Goal: Information Seeking & Learning: Learn about a topic

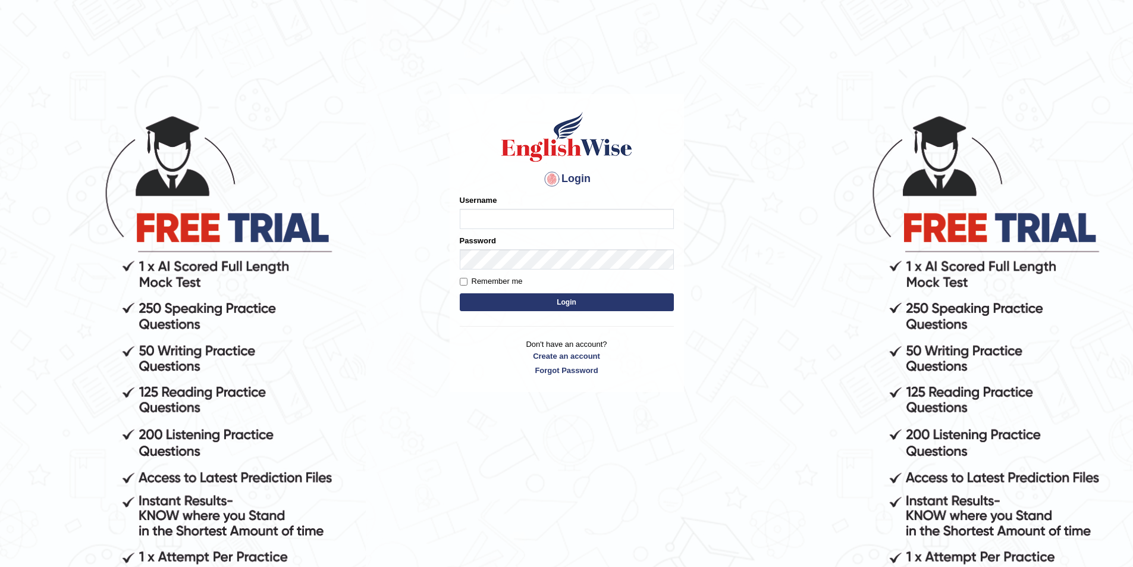
click at [500, 218] on input "Username" at bounding box center [567, 219] width 214 height 20
type input "devendra.it137"
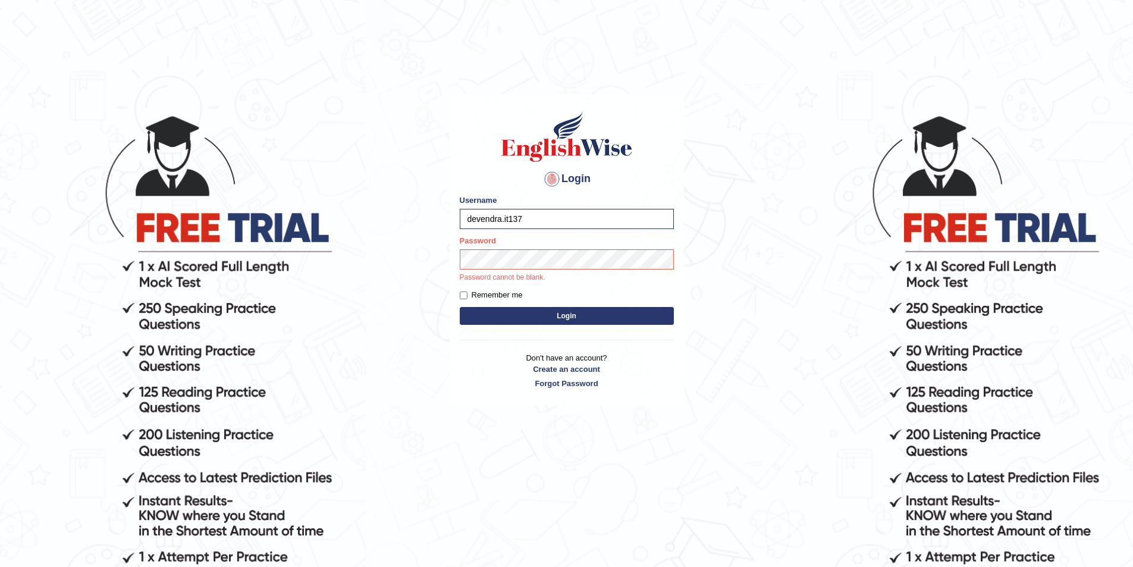
drag, startPoint x: 642, startPoint y: 150, endPoint x: 562, endPoint y: 147, distance: 79.8
click at [562, 147] on h1 at bounding box center [567, 137] width 214 height 54
click at [517, 166] on div "Login Please fix the following errors: Username devendra.it137 Password Passwor…" at bounding box center [567, 249] width 234 height 311
click at [460, 307] on button "Login" at bounding box center [567, 316] width 214 height 18
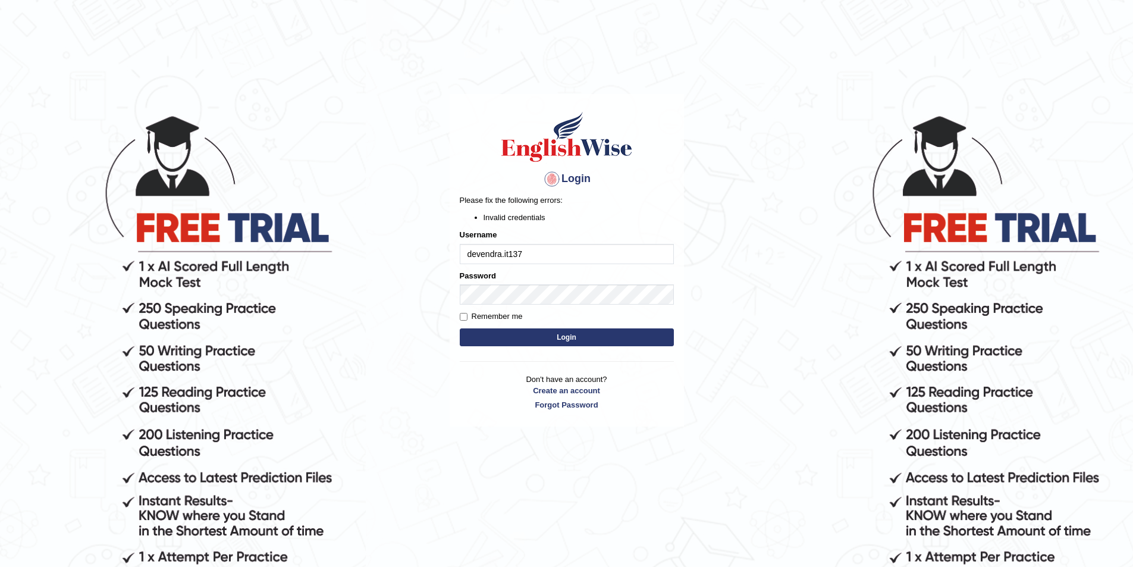
click at [544, 341] on button "Login" at bounding box center [567, 337] width 214 height 18
click at [146, 327] on body "Login Please fix the following errors: Invalid credentials Username devendra.it…" at bounding box center [566, 340] width 1133 height 567
click at [460, 328] on button "Login" at bounding box center [567, 337] width 214 height 18
click at [509, 252] on input "devendra.it137" at bounding box center [567, 254] width 214 height 20
type input "devendra137"
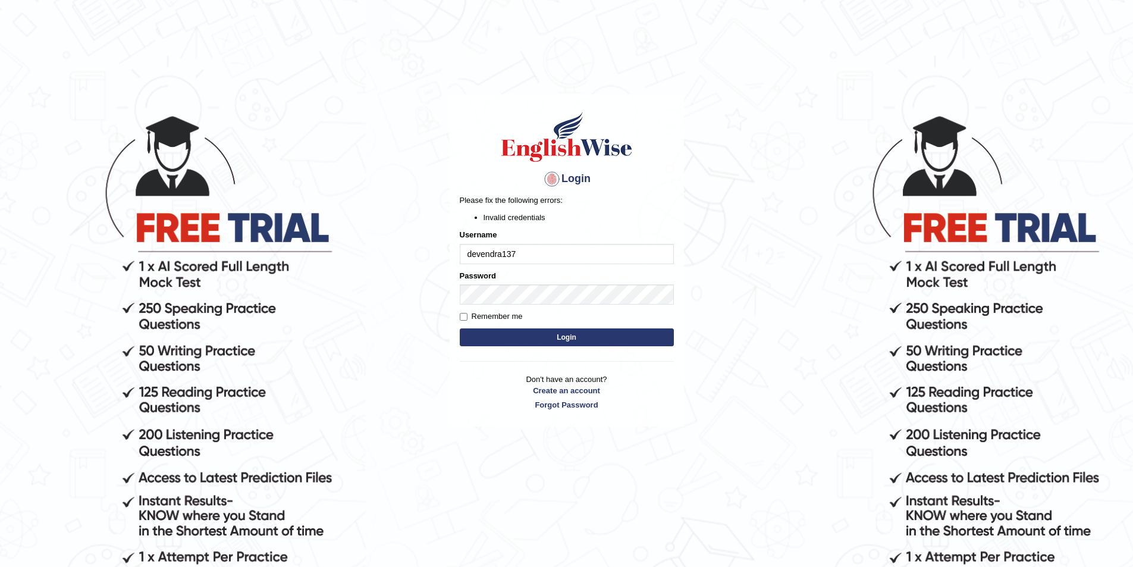
click at [460, 328] on button "Login" at bounding box center [567, 337] width 214 height 18
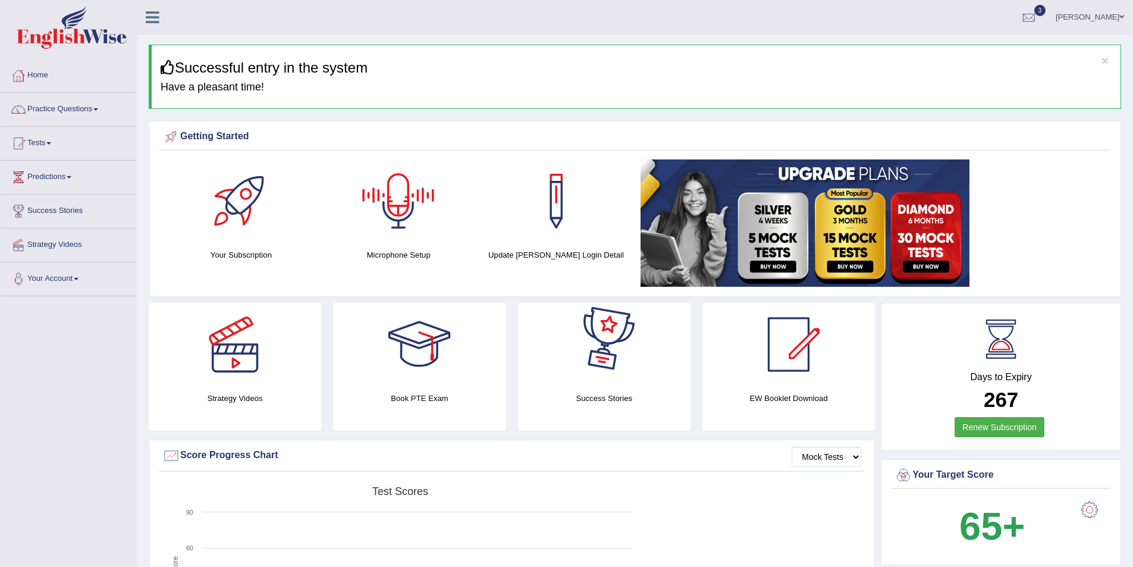
click at [1057, 16] on link "[PERSON_NAME]" at bounding box center [1090, 15] width 86 height 31
click at [0, 0] on link "Access Type: Online" at bounding box center [0, 0] width 0 height 0
click at [1101, 12] on link "[PERSON_NAME]" at bounding box center [1090, 15] width 86 height 31
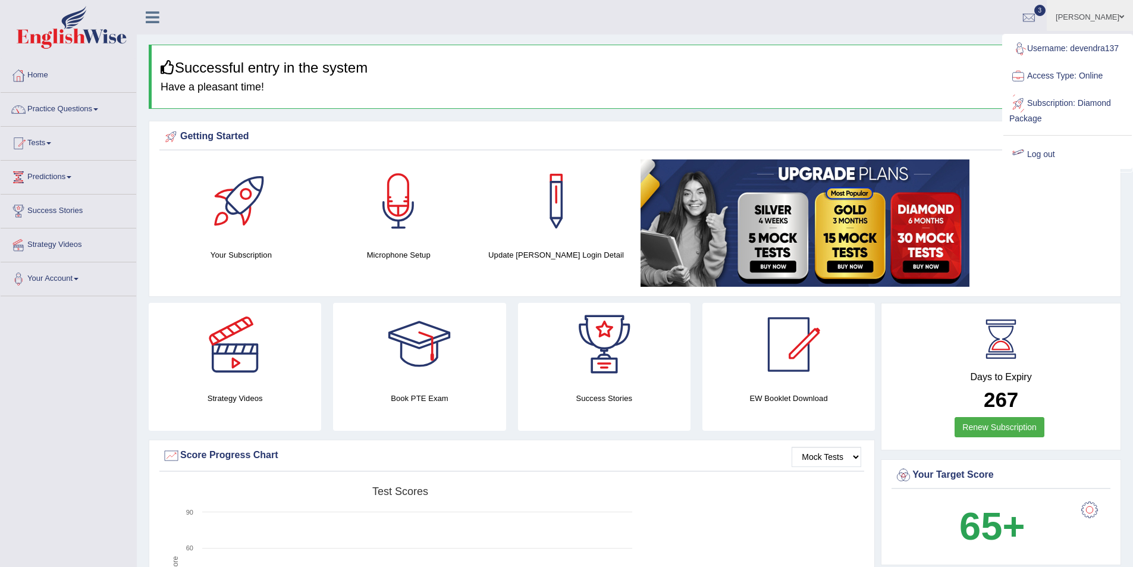
click at [1042, 154] on link "Log out" at bounding box center [1068, 154] width 128 height 27
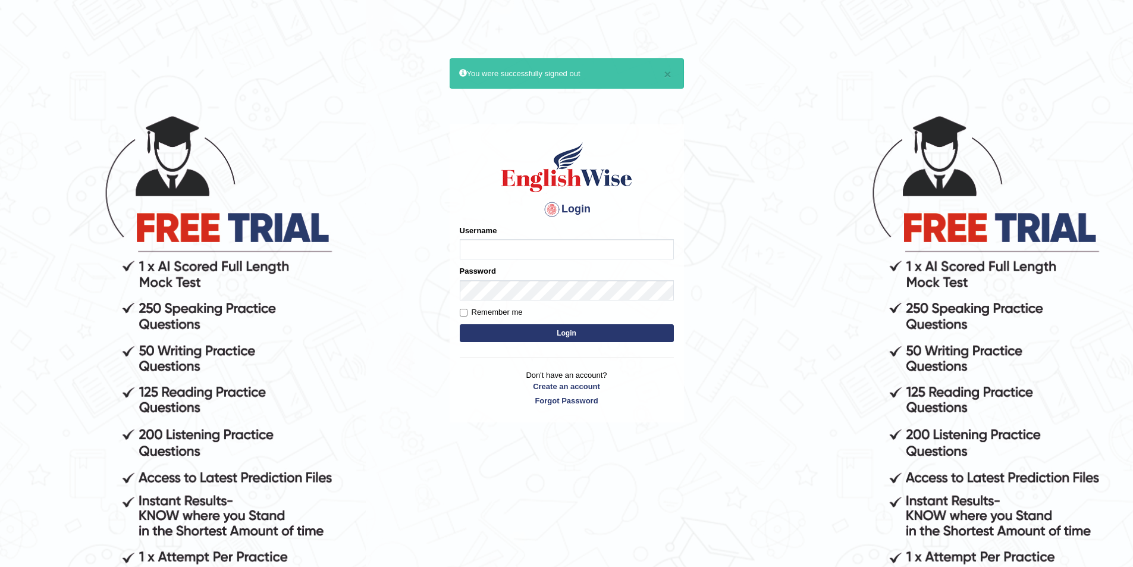
click at [496, 243] on input "Username" at bounding box center [567, 249] width 214 height 20
click at [497, 249] on input "Username" at bounding box center [567, 249] width 214 height 20
type input "devendra137"
click at [563, 301] on form "Please fix the following errors: Username devendra137 Password Remember me Login" at bounding box center [567, 285] width 214 height 120
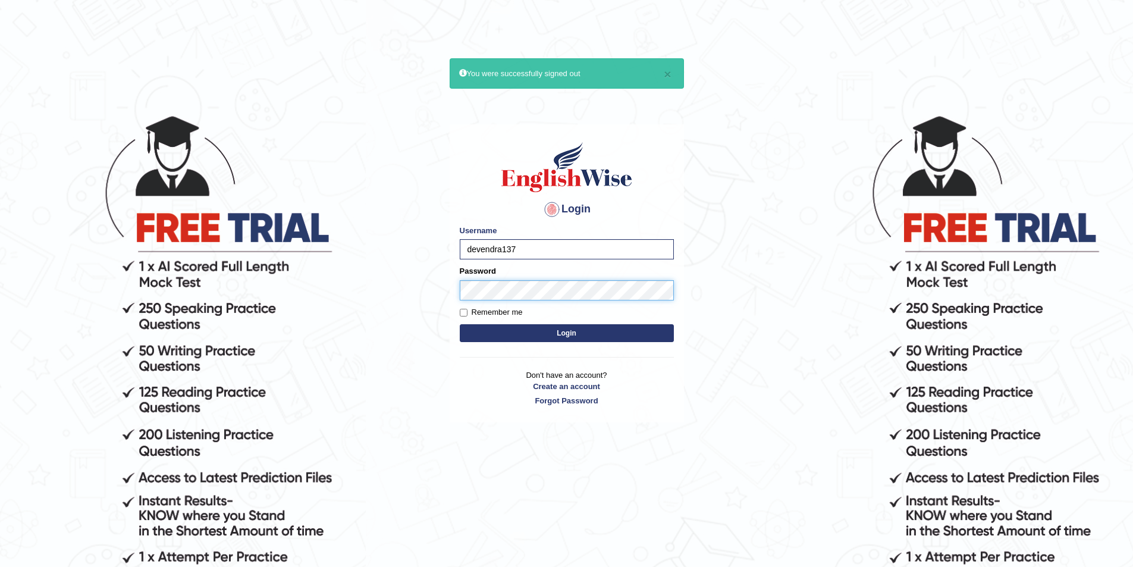
click at [460, 324] on button "Login" at bounding box center [567, 333] width 214 height 18
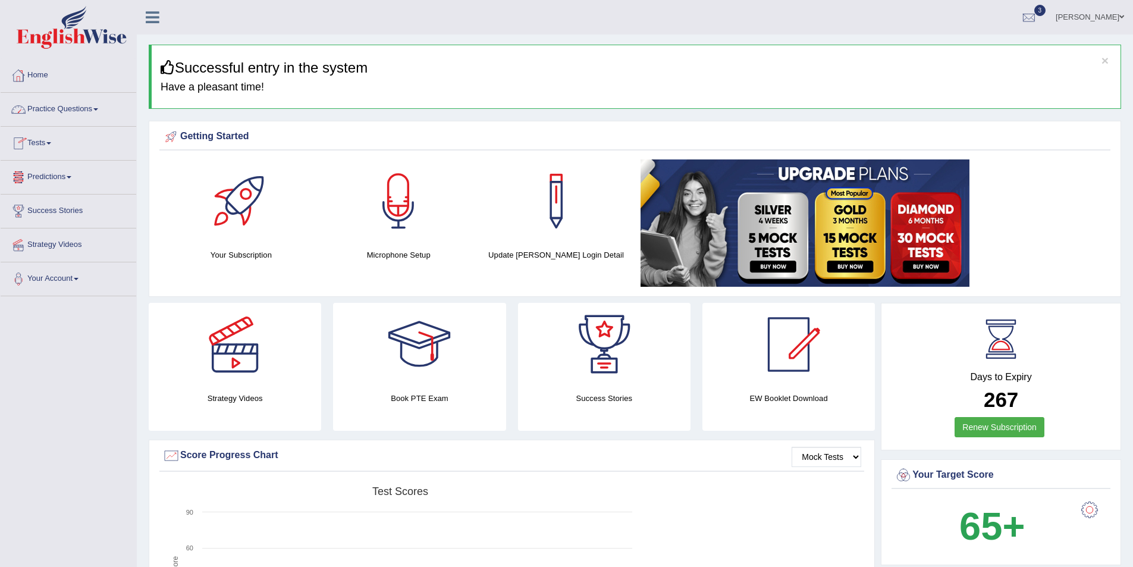
click at [89, 111] on link "Practice Questions" at bounding box center [69, 108] width 136 height 30
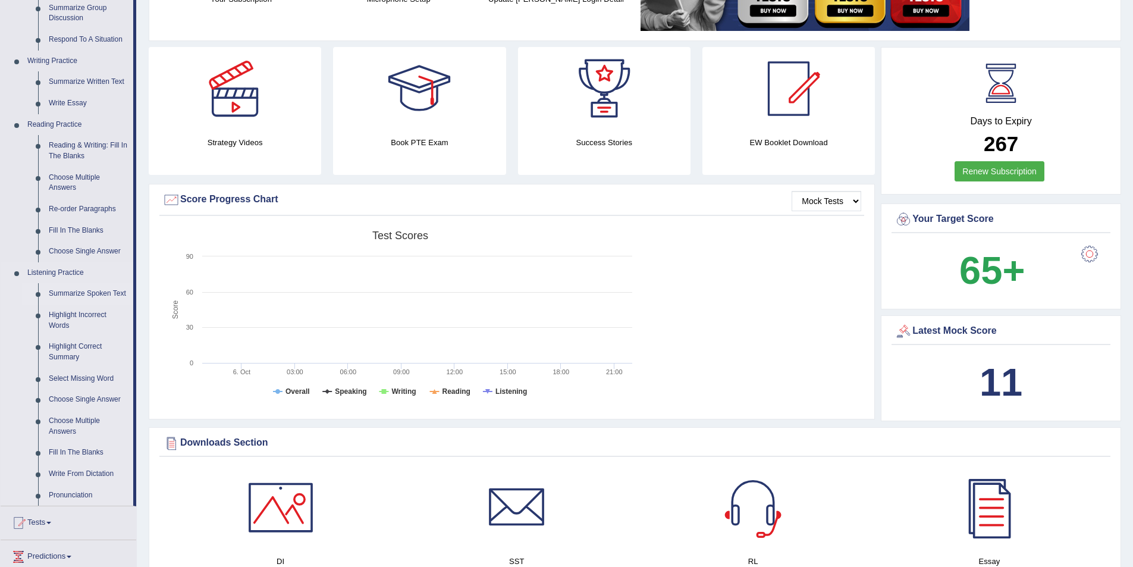
scroll to position [297, 0]
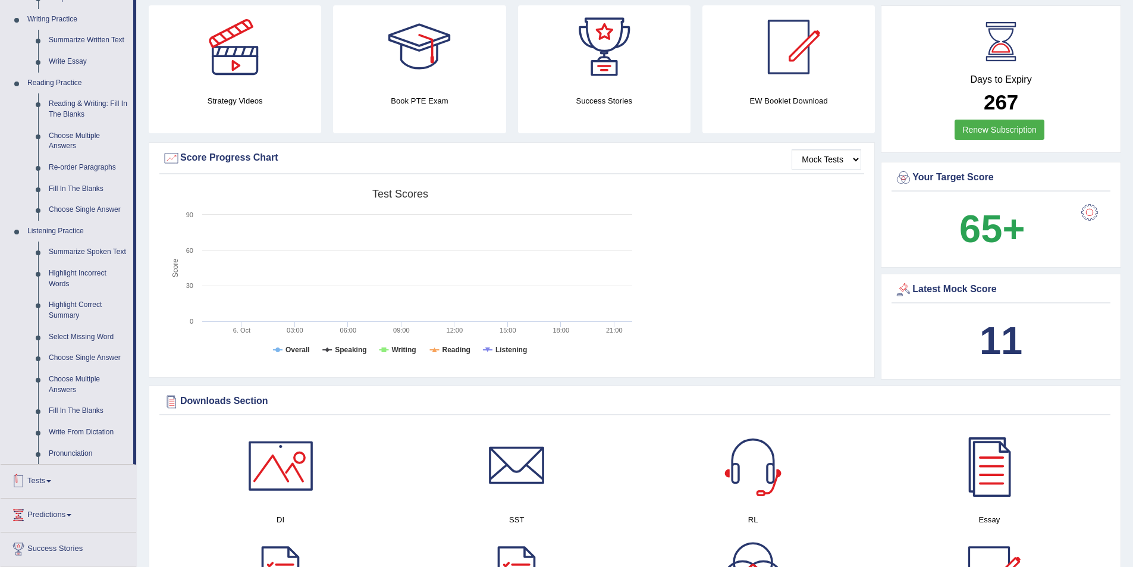
click at [52, 484] on link "Tests" at bounding box center [69, 480] width 136 height 30
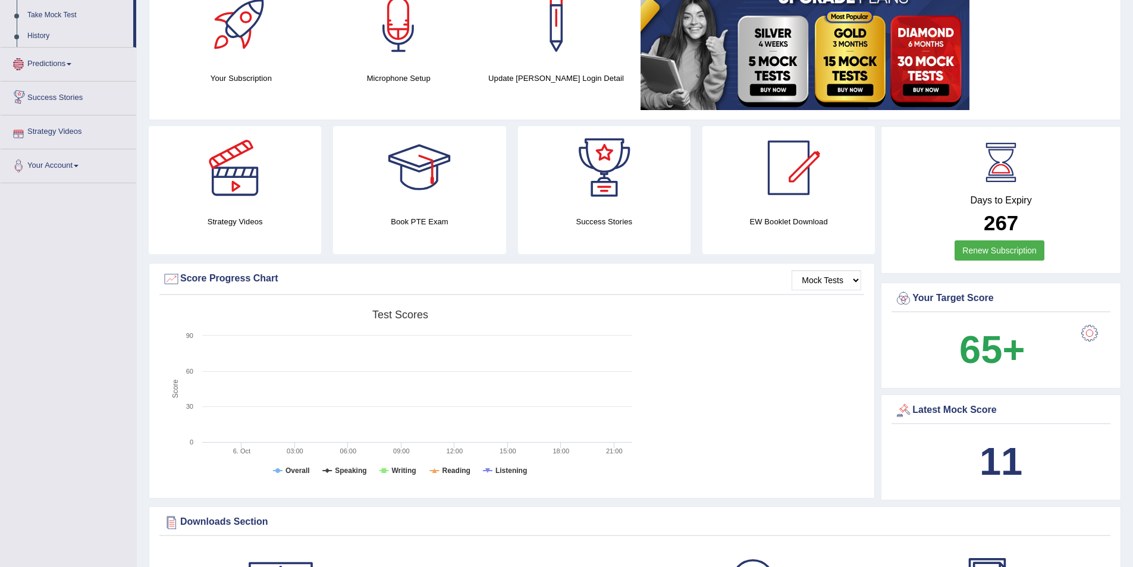
scroll to position [58, 0]
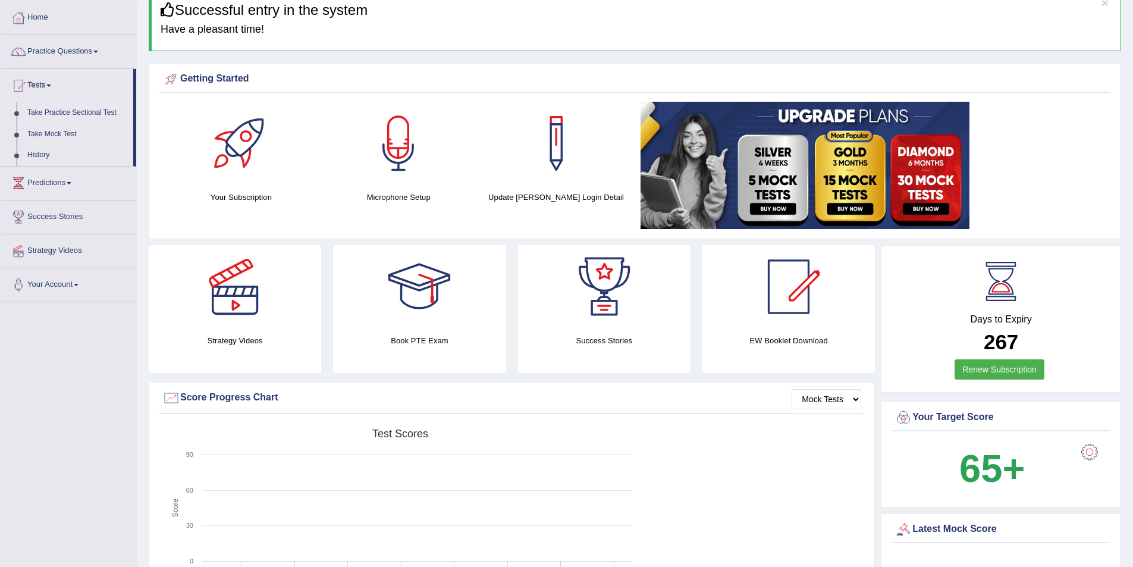
click at [64, 114] on link "Take Practice Sectional Test" at bounding box center [77, 112] width 111 height 21
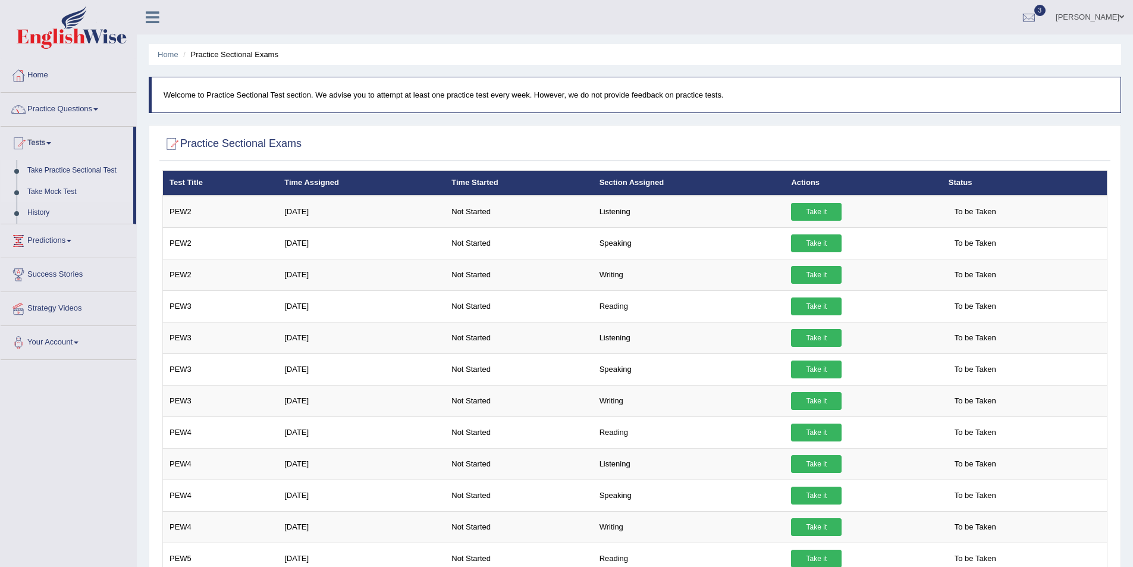
click at [54, 190] on link "Take Mock Test" at bounding box center [77, 191] width 111 height 21
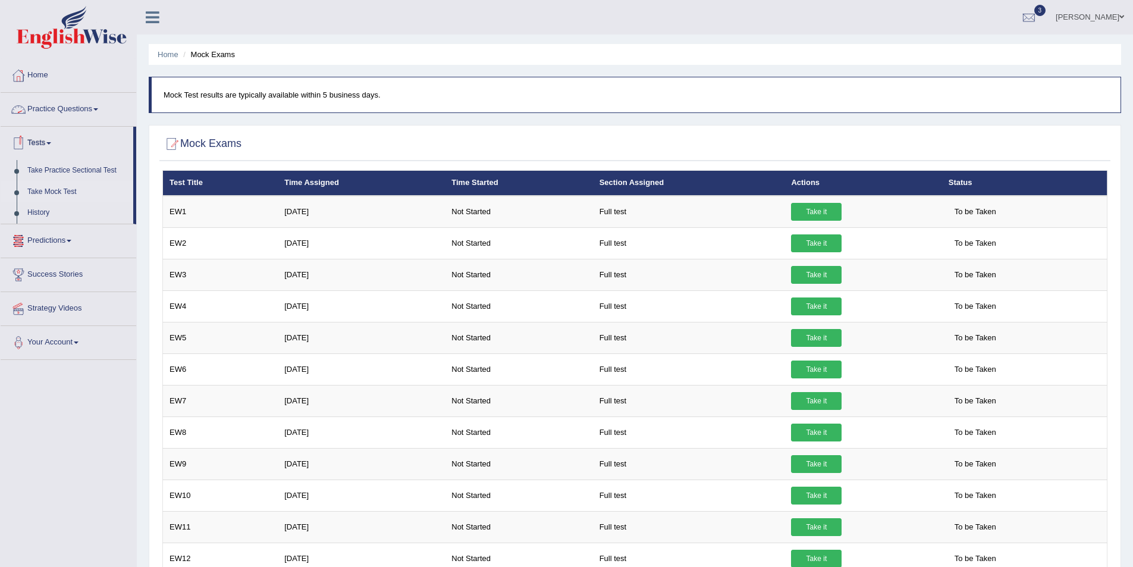
click at [61, 102] on link "Practice Questions" at bounding box center [69, 108] width 136 height 30
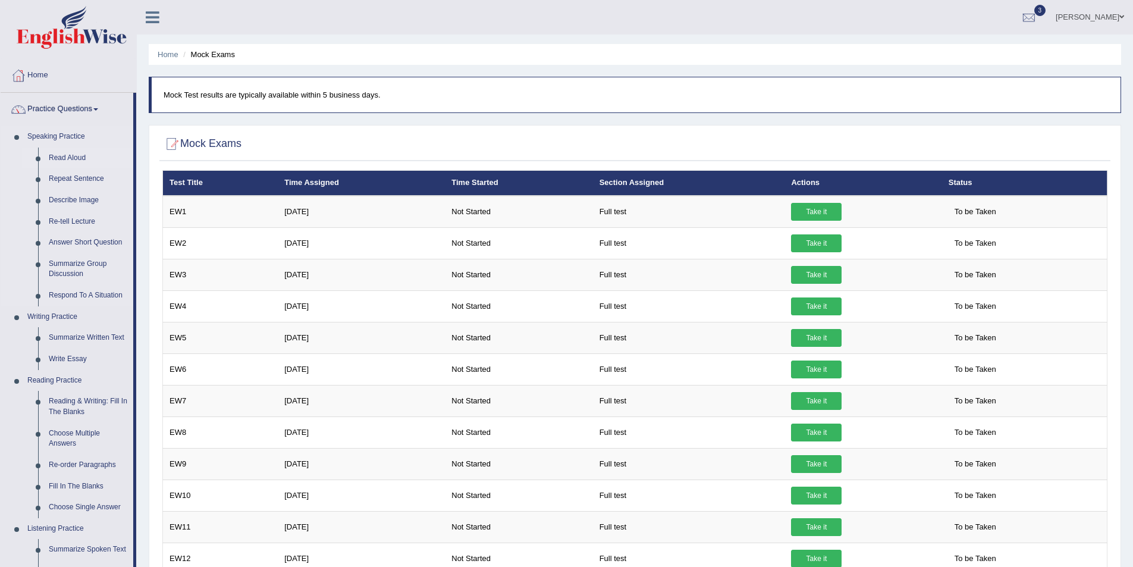
click at [67, 152] on link "Read Aloud" at bounding box center [88, 158] width 90 height 21
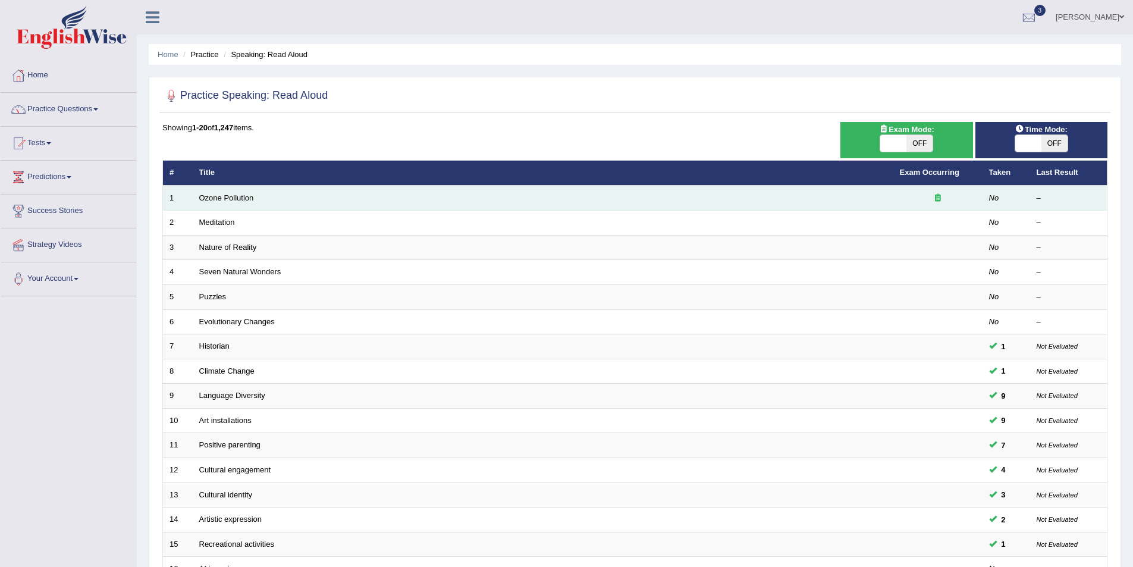
click at [936, 196] on icon at bounding box center [938, 198] width 6 height 8
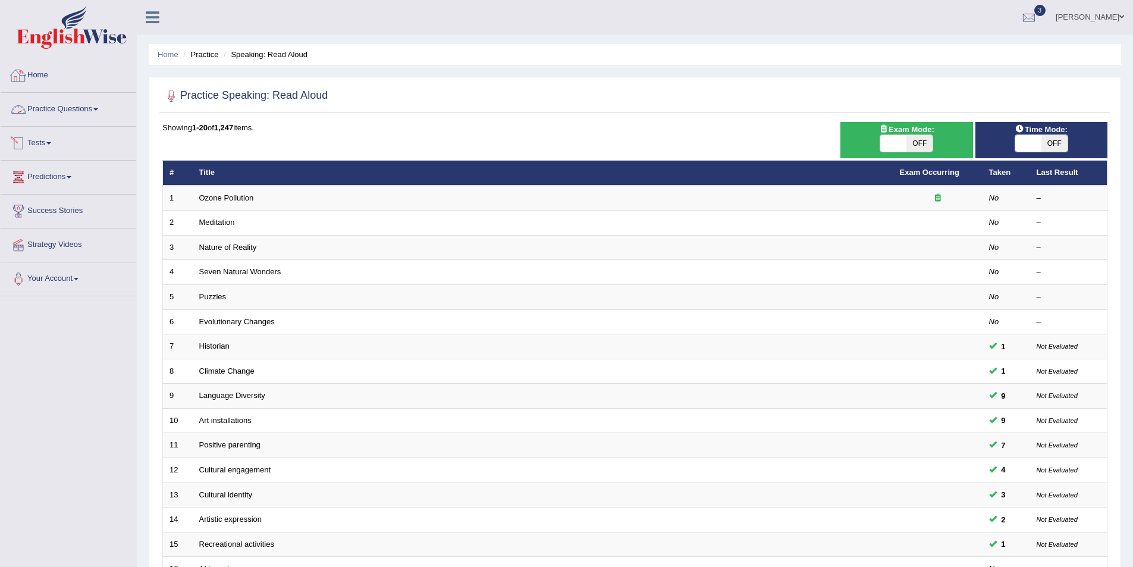
click at [46, 69] on link "Home" at bounding box center [69, 74] width 136 height 30
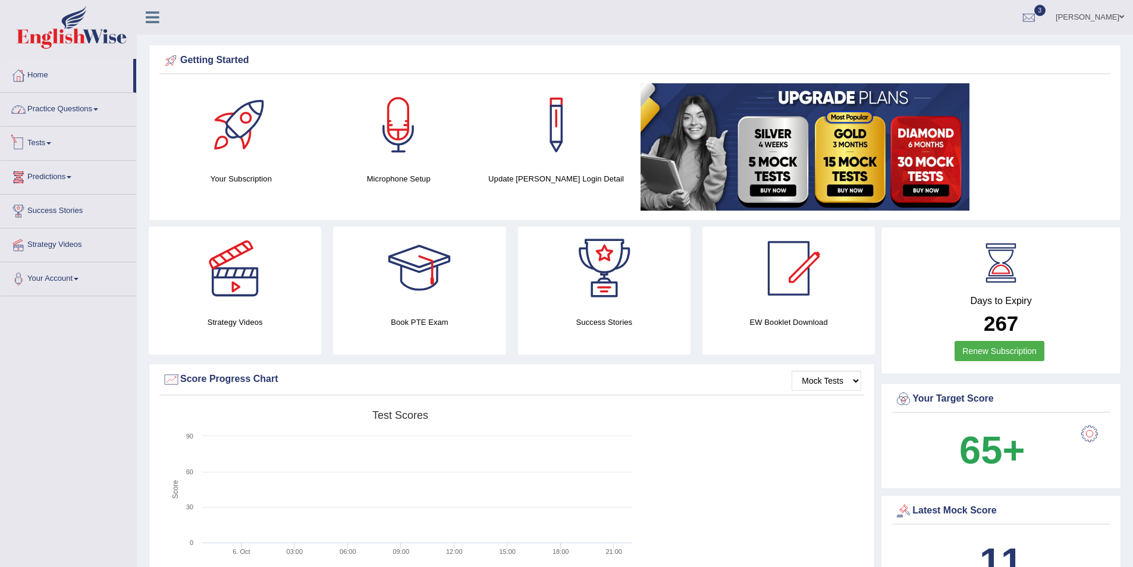
click at [58, 111] on link "Practice Questions" at bounding box center [69, 108] width 136 height 30
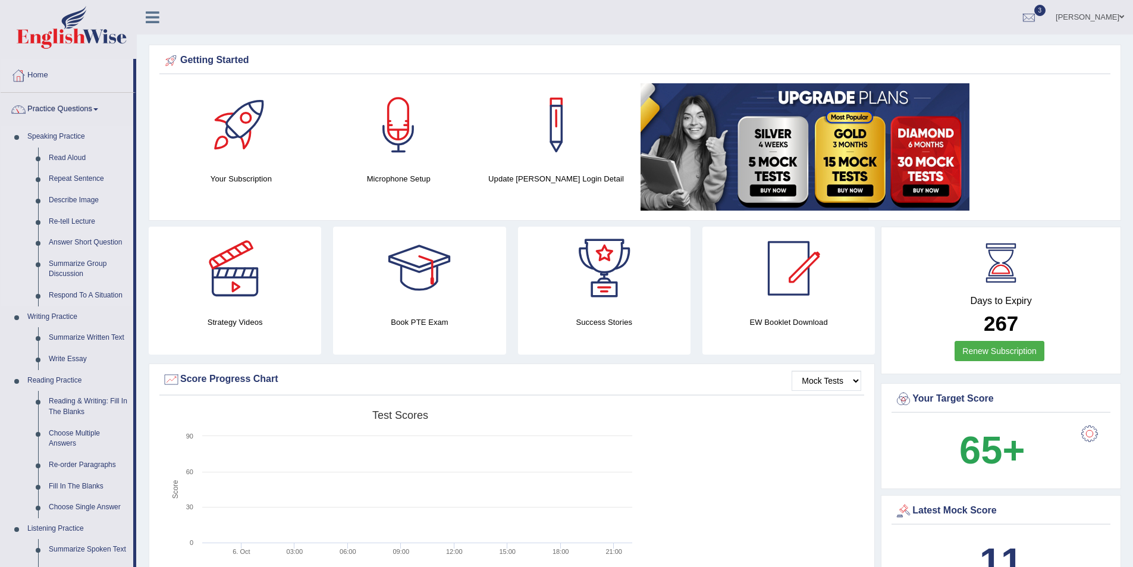
click at [57, 139] on link "Speaking Practice" at bounding box center [77, 136] width 111 height 21
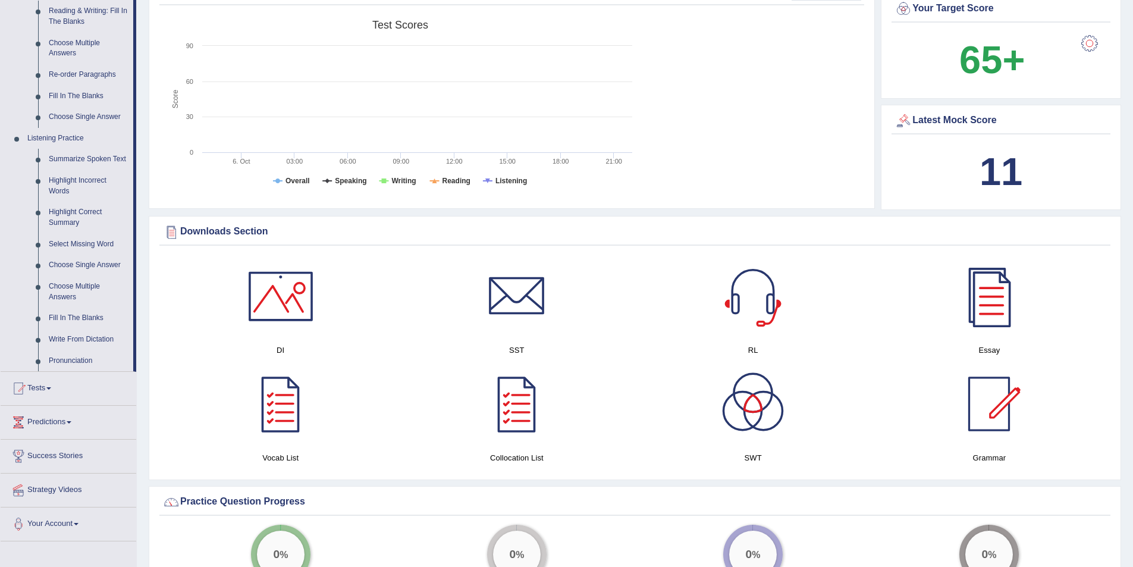
scroll to position [416, 0]
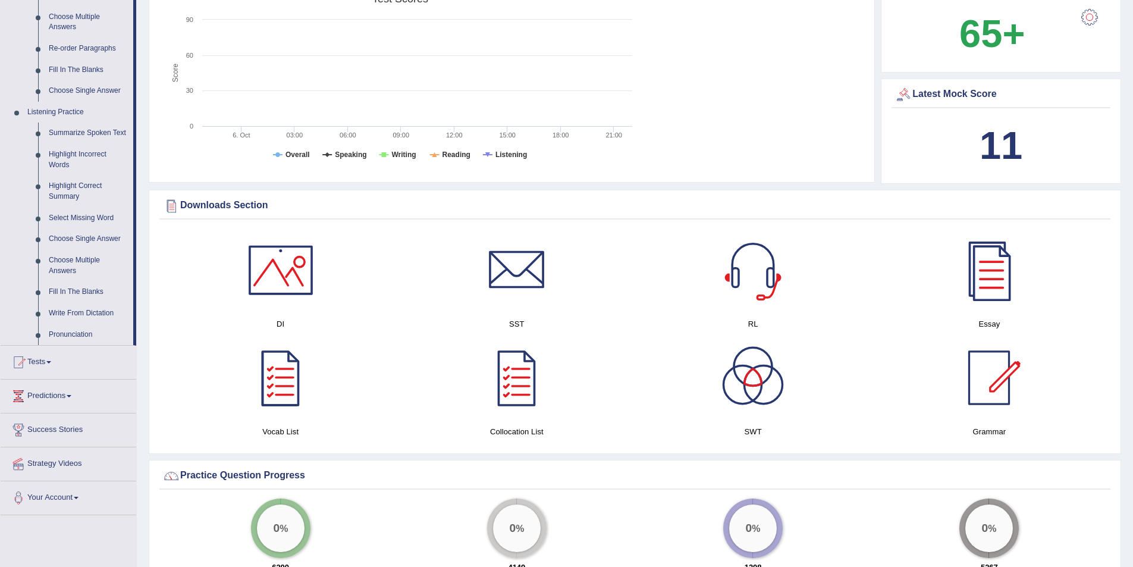
click at [291, 280] on div at bounding box center [280, 269] width 83 height 83
click at [273, 301] on div at bounding box center [280, 269] width 83 height 83
click at [512, 284] on div at bounding box center [516, 269] width 83 height 83
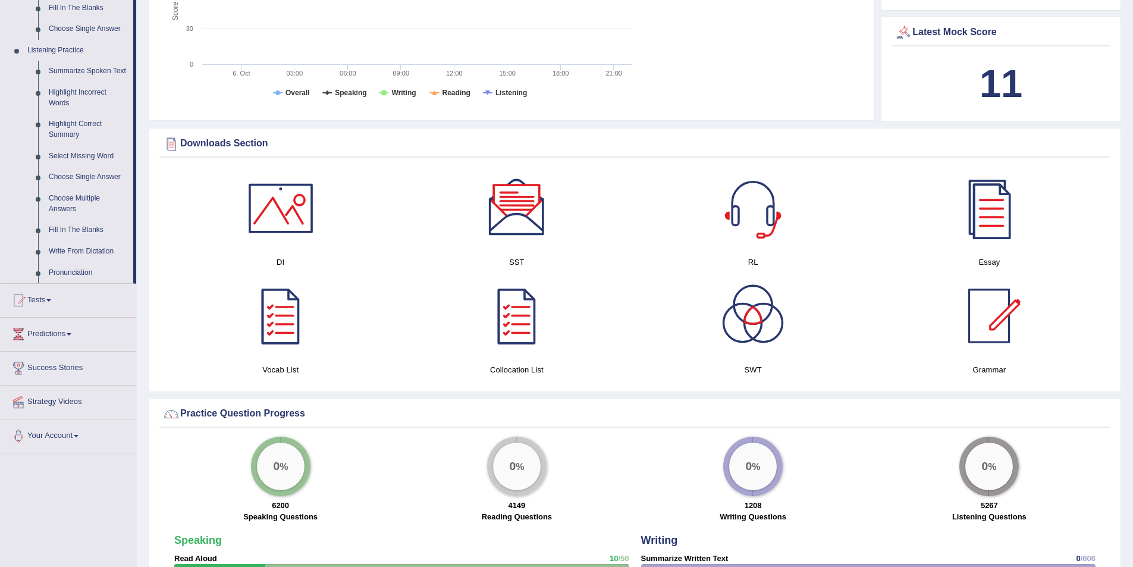
scroll to position [476, 0]
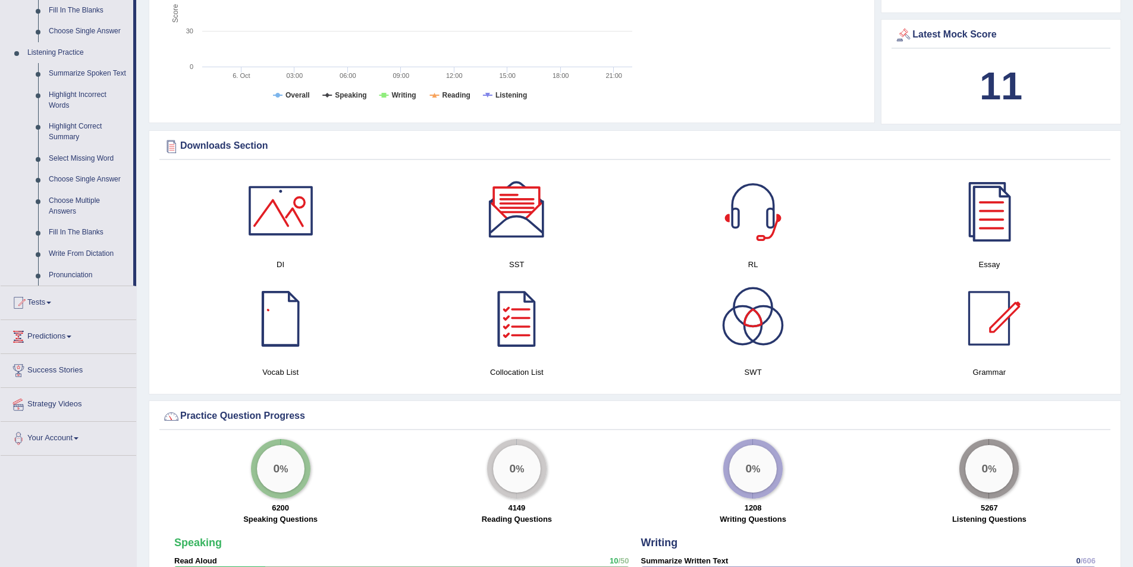
click at [287, 329] on div at bounding box center [280, 318] width 83 height 83
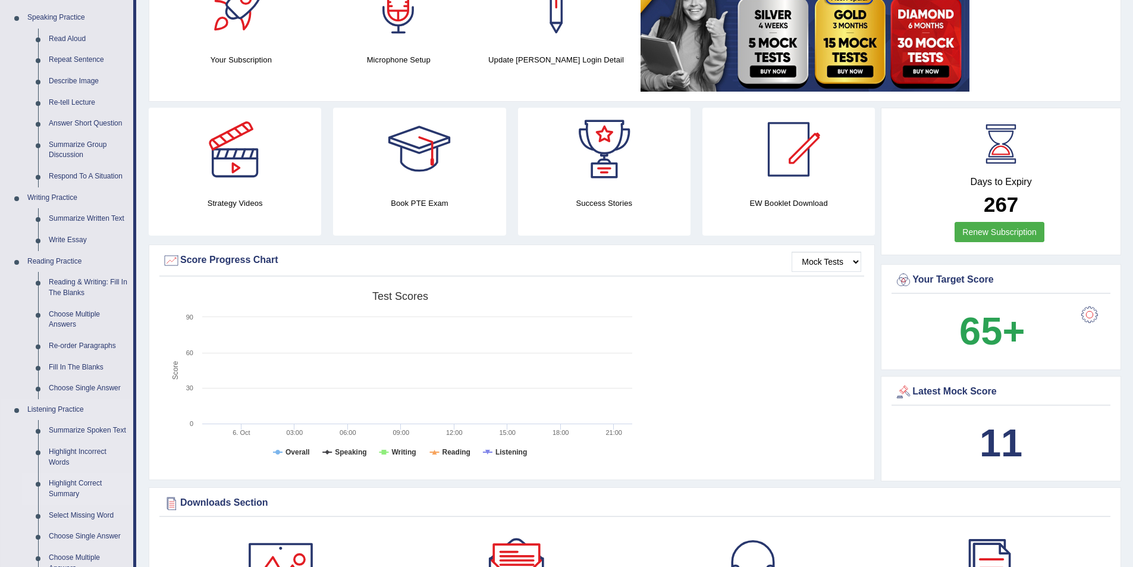
scroll to position [0, 0]
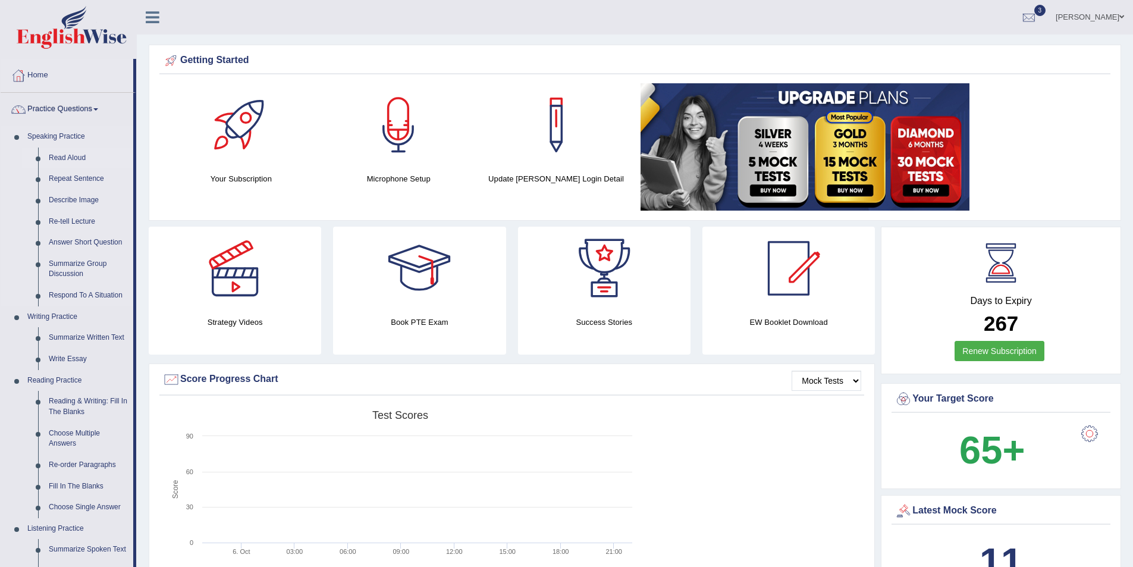
click at [65, 162] on link "Read Aloud" at bounding box center [88, 158] width 90 height 21
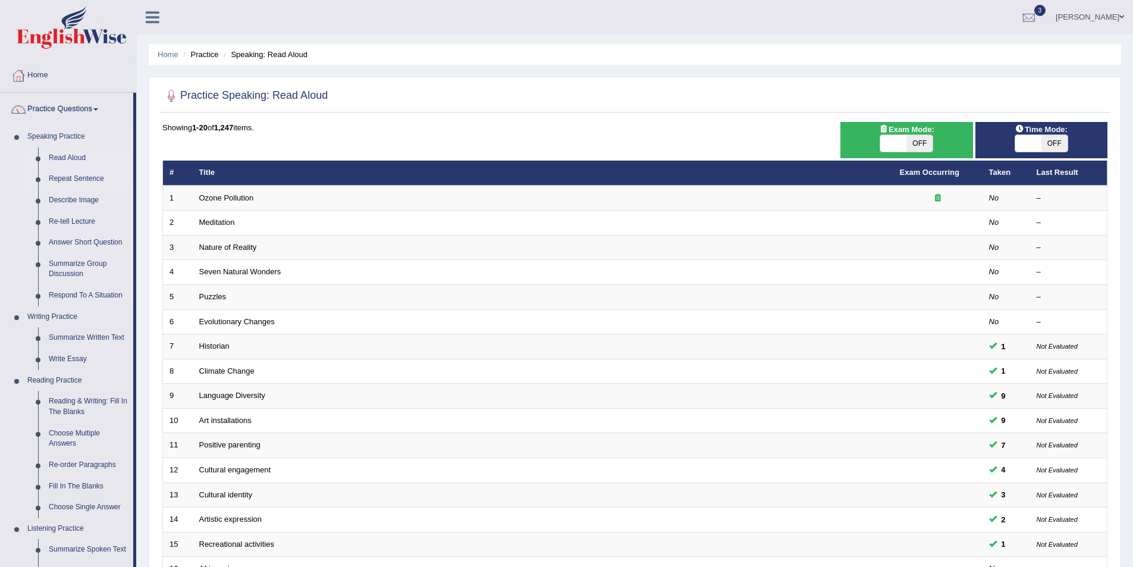
click at [64, 181] on link "Repeat Sentence" at bounding box center [88, 178] width 90 height 21
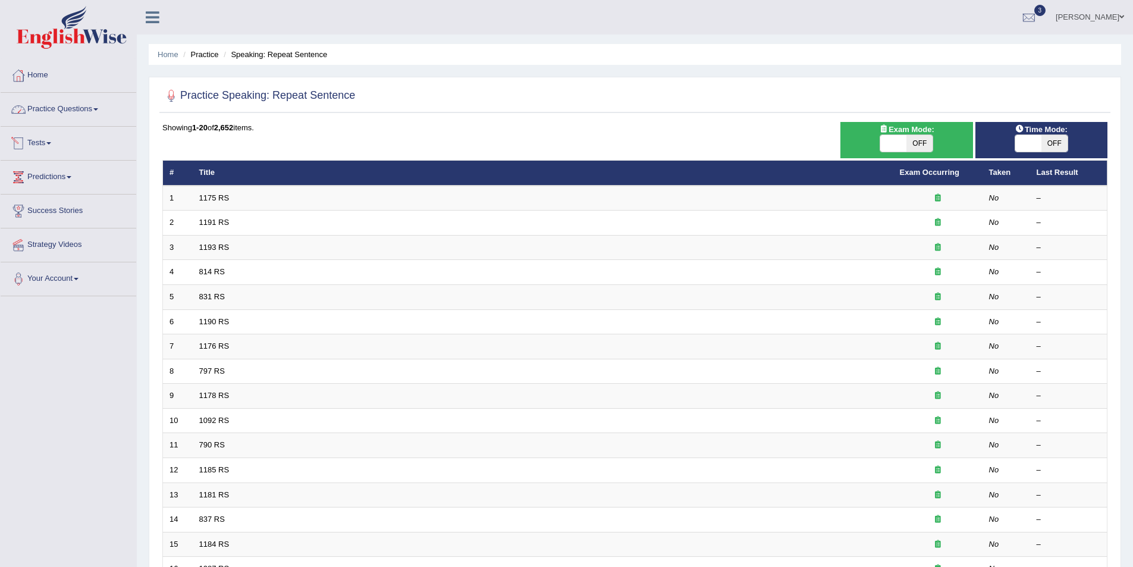
click at [59, 98] on link "Practice Questions" at bounding box center [69, 108] width 136 height 30
